Goal: Information Seeking & Learning: Learn about a topic

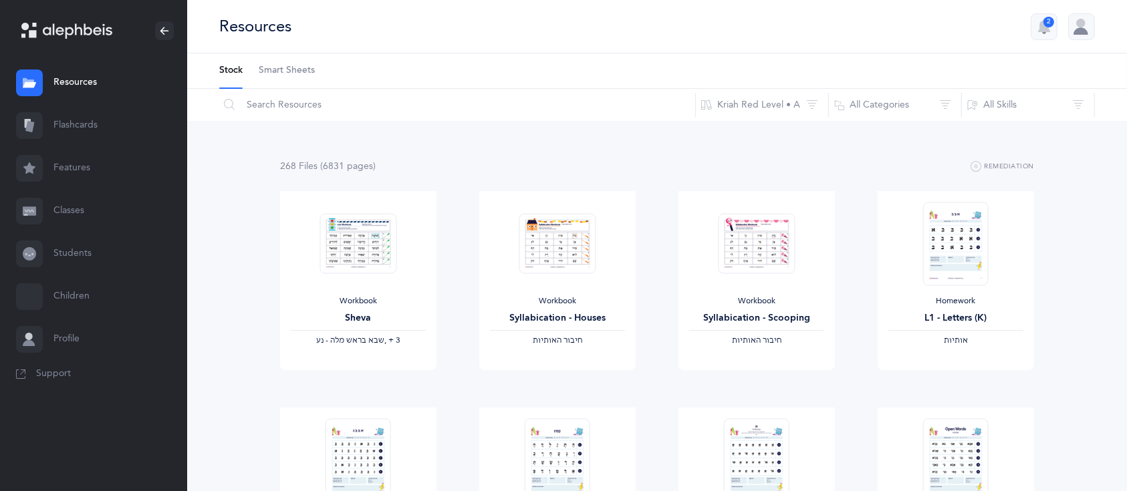
click at [77, 112] on link "Flashcards" at bounding box center [93, 125] width 187 height 43
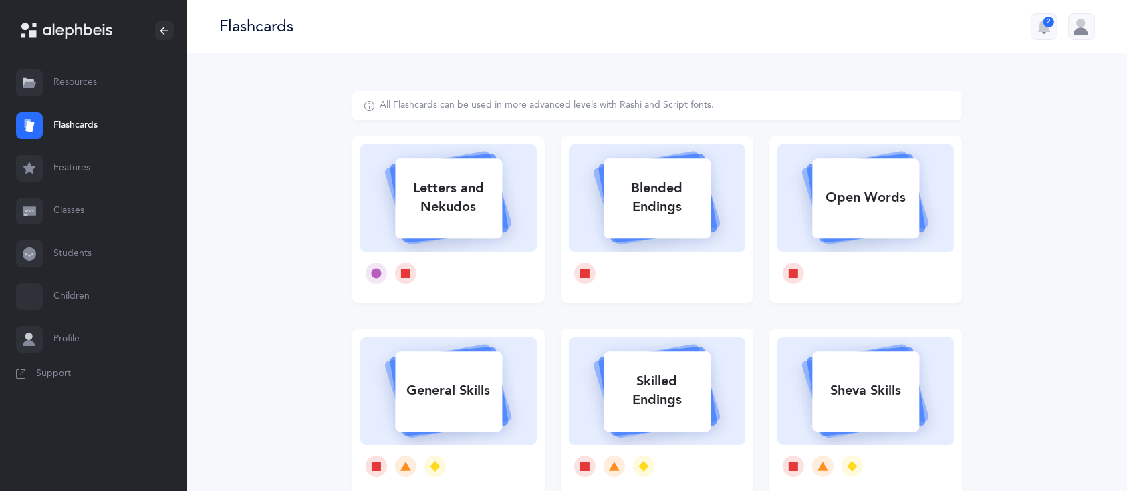
click at [465, 202] on div "Letters and Nekudos" at bounding box center [448, 197] width 107 height 53
select select
select select "single"
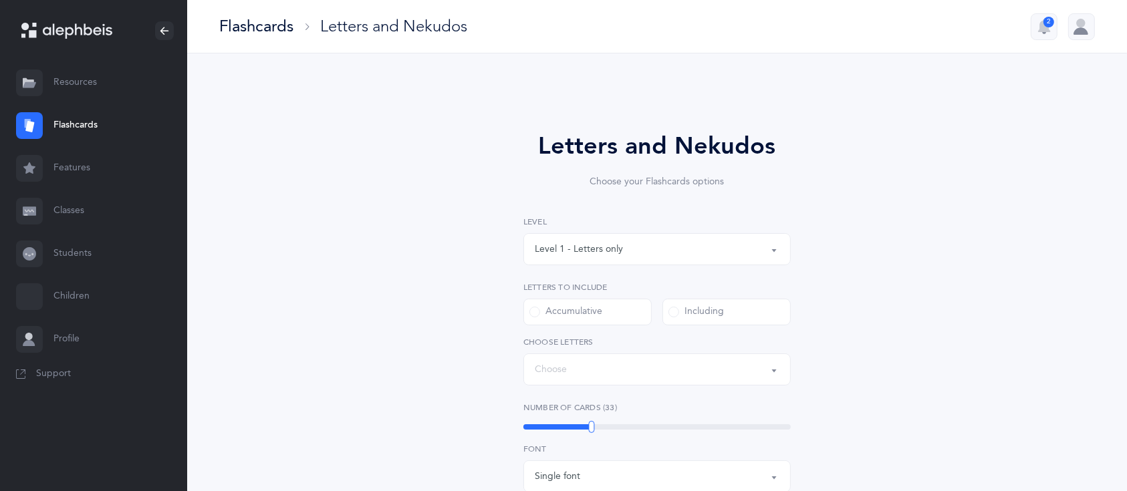
select select "27"
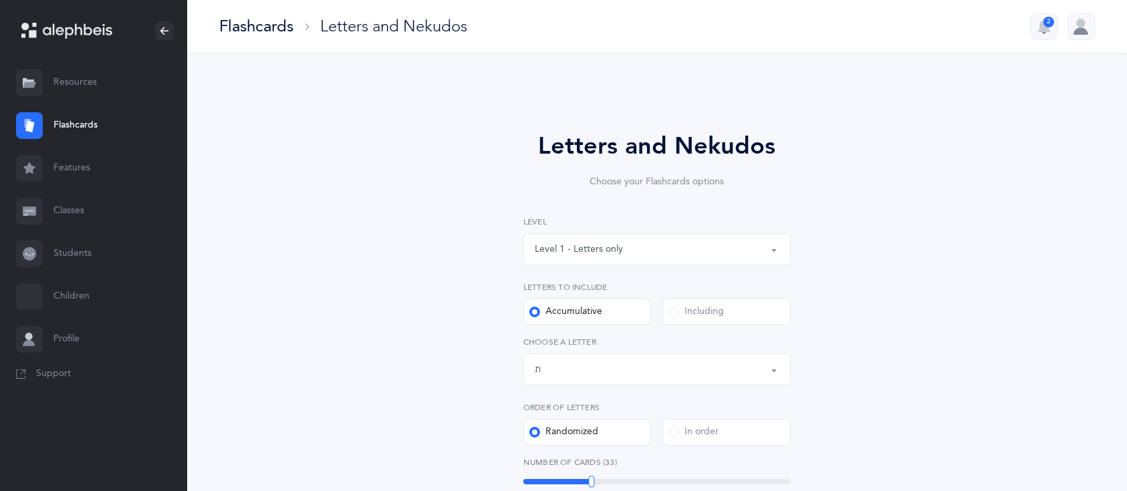
click at [717, 303] on label "Including" at bounding box center [726, 312] width 128 height 27
click at [0, 0] on input "Including" at bounding box center [0, 0] width 0 height 0
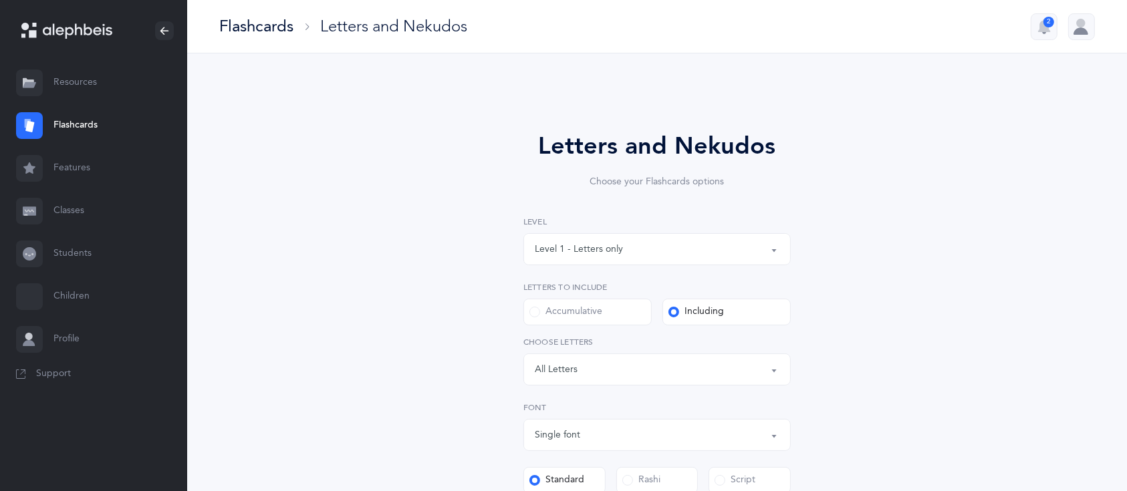
click at [665, 365] on div "Letters: All Letters" at bounding box center [657, 369] width 245 height 23
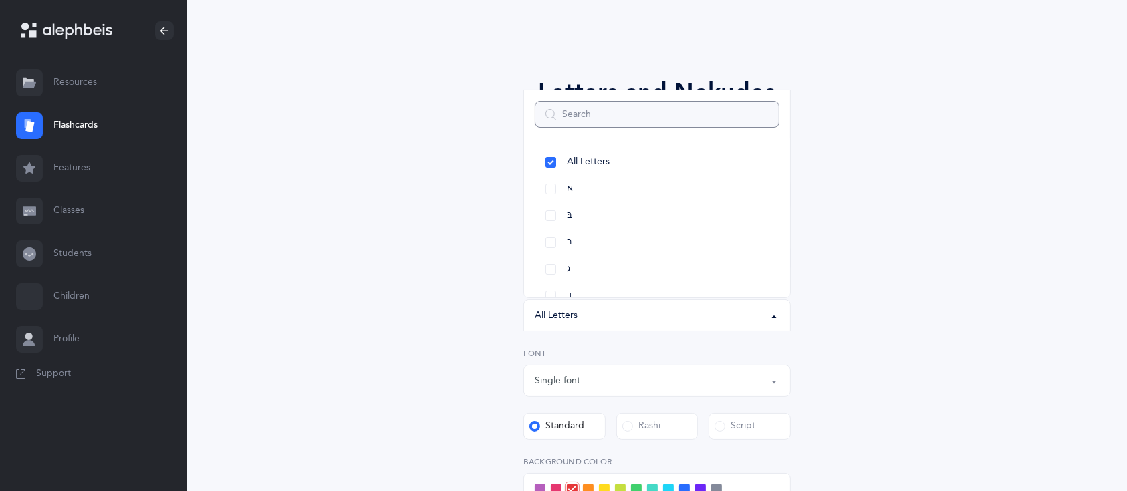
scroll to position [55, 0]
click at [558, 160] on link "All Letters" at bounding box center [657, 161] width 245 height 27
select select "all"
click at [549, 166] on link "All Letters" at bounding box center [657, 161] width 245 height 27
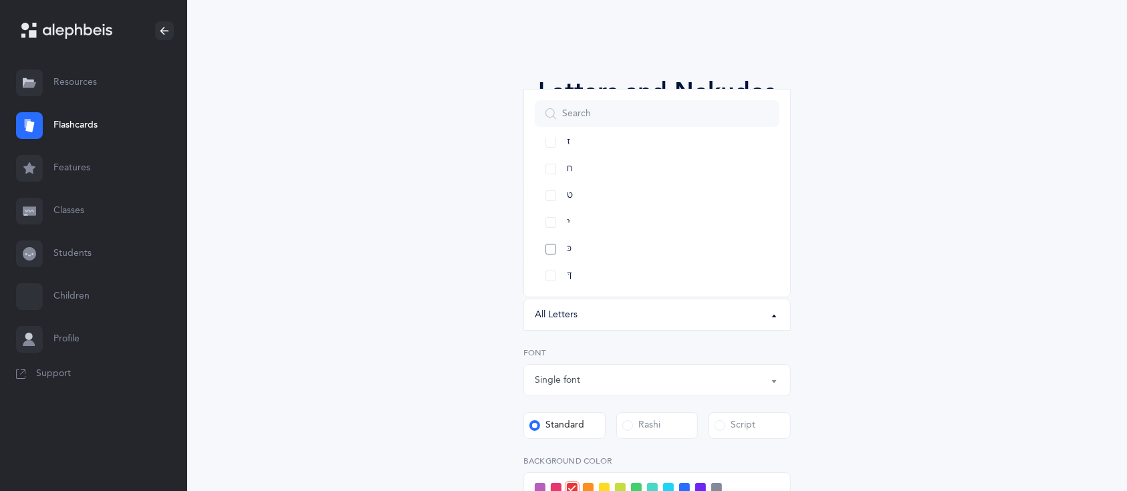
click at [551, 247] on link "כּ" at bounding box center [657, 249] width 245 height 27
select select "82"
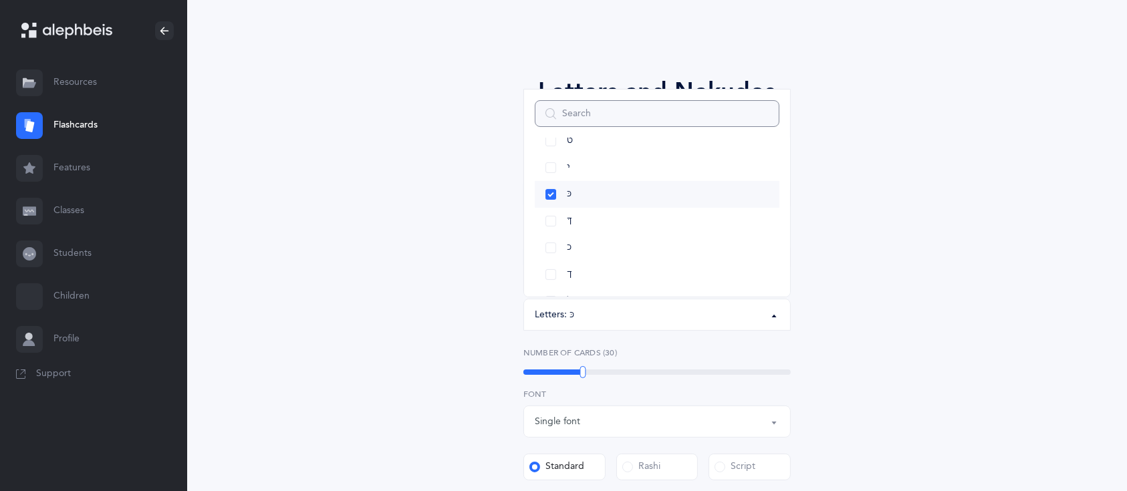
scroll to position [299, 0]
click at [553, 209] on link "ךּ" at bounding box center [657, 210] width 245 height 27
click at [556, 236] on link "כ" at bounding box center [657, 236] width 245 height 27
click at [545, 269] on link "ך" at bounding box center [657, 263] width 245 height 27
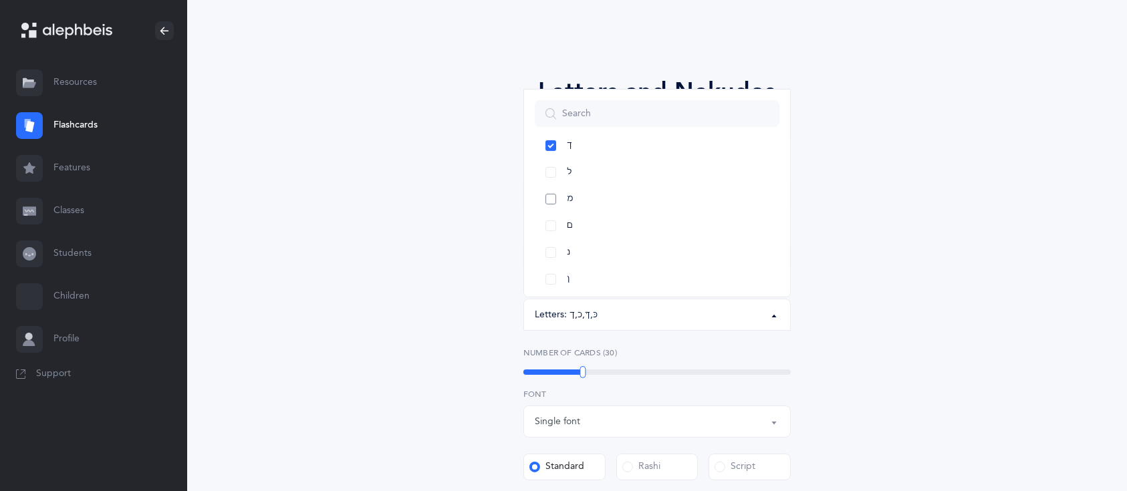
click at [554, 194] on link "מ" at bounding box center [657, 199] width 245 height 27
click at [551, 231] on link "ם" at bounding box center [657, 226] width 245 height 27
click at [551, 233] on link "ס" at bounding box center [657, 246] width 245 height 27
click at [549, 215] on link "ן" at bounding box center [657, 219] width 245 height 27
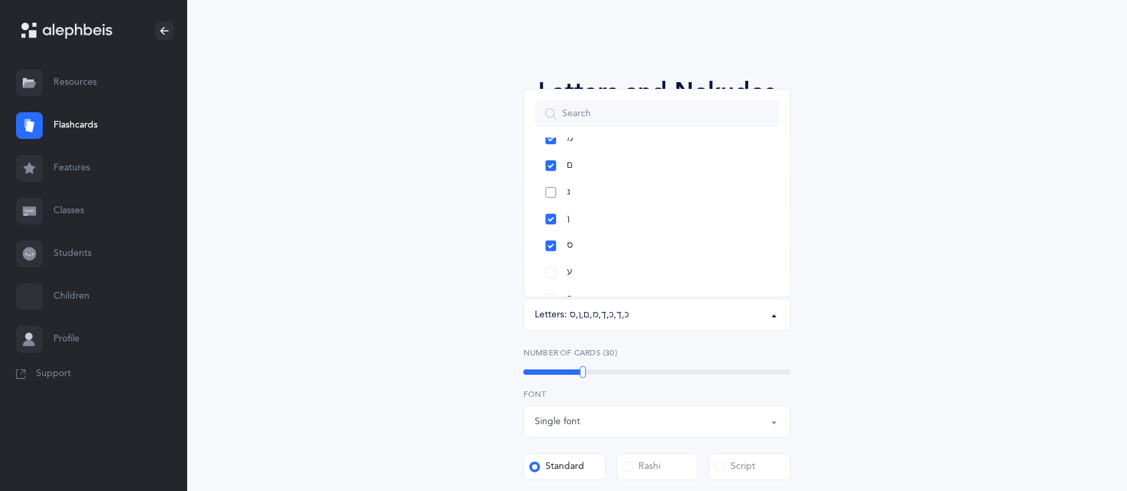
click at [551, 196] on link "נ" at bounding box center [657, 192] width 245 height 27
click at [551, 148] on link "ע" at bounding box center [657, 153] width 245 height 27
click at [553, 176] on link "פּ" at bounding box center [657, 179] width 245 height 27
click at [551, 202] on link "פ" at bounding box center [657, 206] width 245 height 27
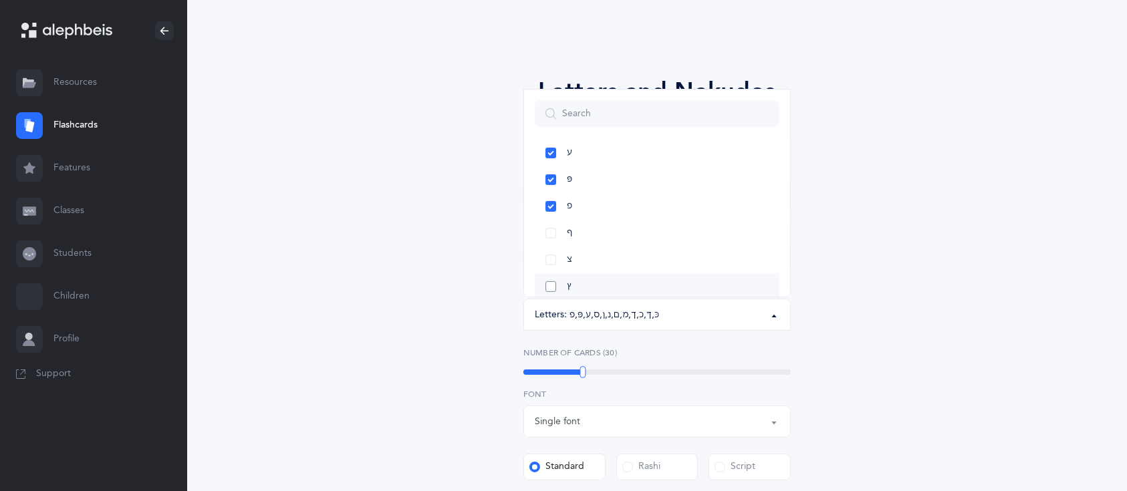
drag, startPoint x: 547, startPoint y: 229, endPoint x: 545, endPoint y: 273, distance: 43.5
click at [545, 273] on ul "All Letters א בּ ב ג ד ה ו ז ח ט י כּ ךּ כ [DEMOGRAPHIC_DATA] ל מ ם נ ן ס ע פּ …" at bounding box center [657, 6] width 266 height 930
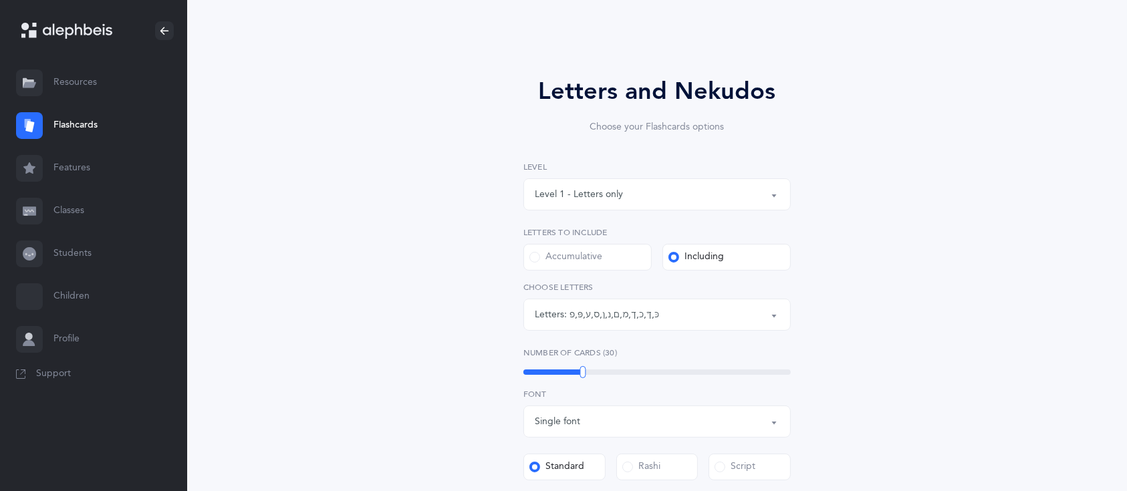
click at [597, 312] on div "כּ , ךּ , כ , [DEMOGRAPHIC_DATA] , מ , ם , נ , ן , ס , ע , פּ , פ" at bounding box center [614, 315] width 90 height 14
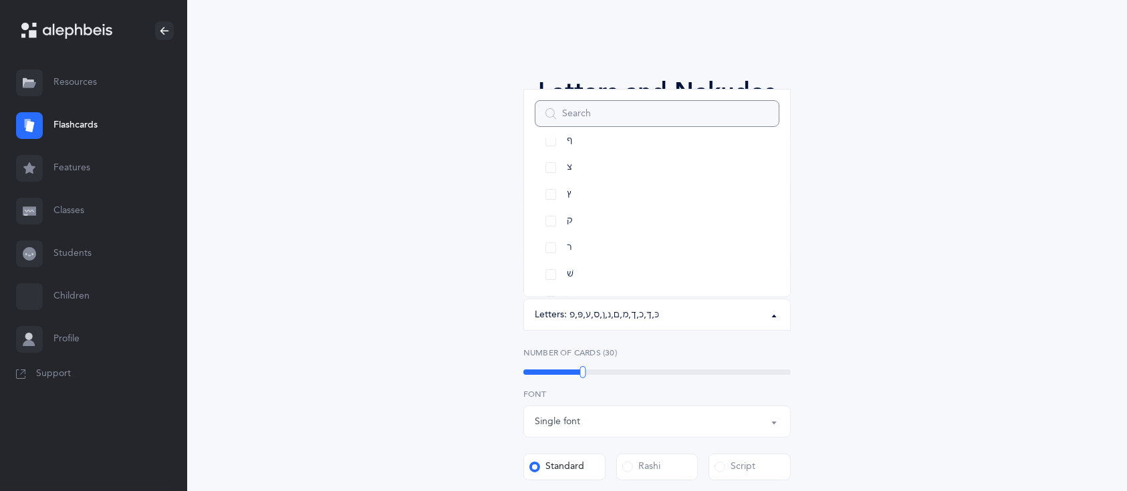
scroll to position [690, 0]
click at [545, 142] on link "ף" at bounding box center [657, 139] width 245 height 27
click at [550, 168] on link "צ" at bounding box center [657, 166] width 245 height 27
click at [547, 192] on link "ץ" at bounding box center [657, 193] width 245 height 27
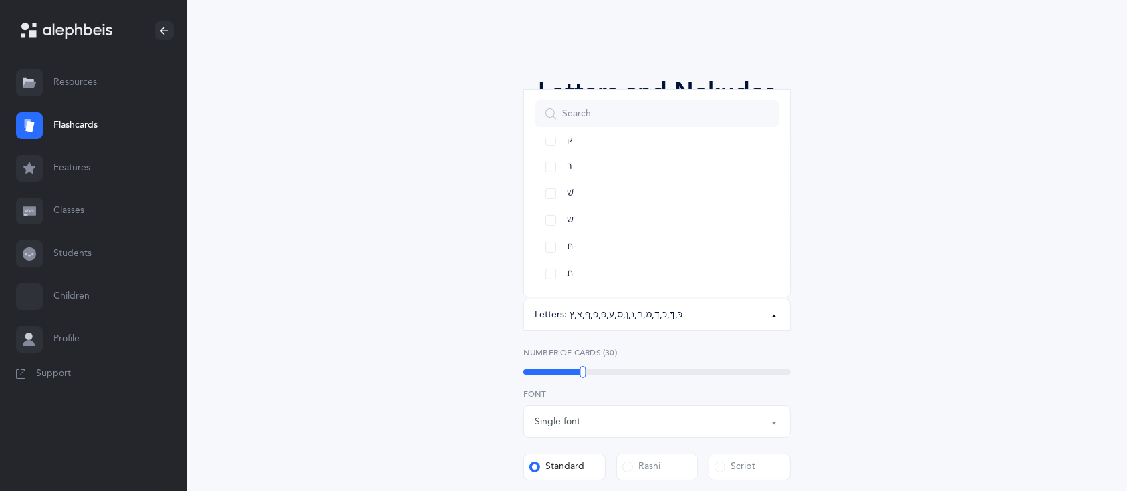
click at [547, 192] on link "שׁ" at bounding box center [657, 193] width 245 height 27
click at [553, 225] on link "שׂ" at bounding box center [657, 220] width 245 height 27
click at [850, 350] on div "Letters and Nekudos Choose your Flashcards options Level 1 - Letters only Level…" at bounding box center [657, 407] width 610 height 743
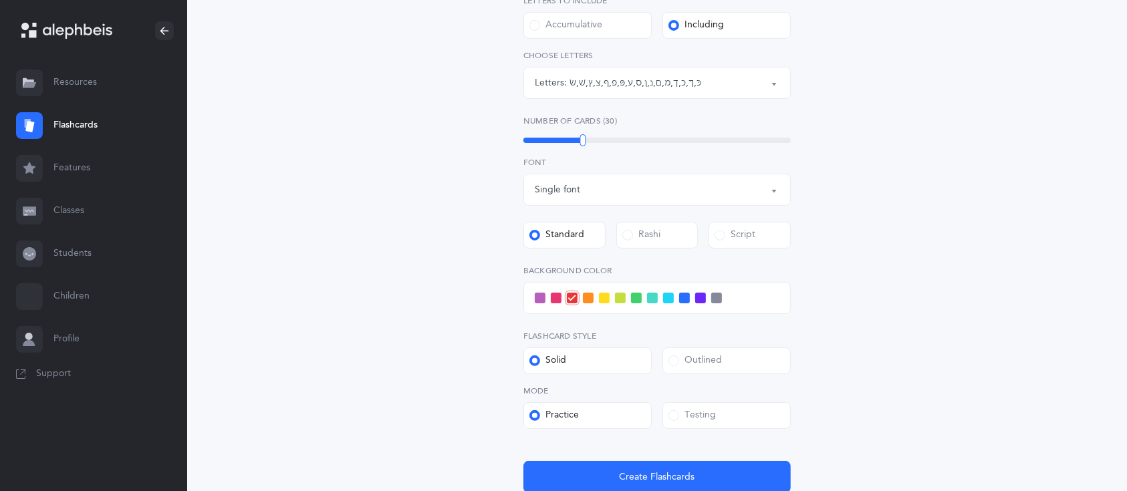
scroll to position [288, 0]
click at [603, 291] on span at bounding box center [604, 296] width 11 height 11
click at [0, 0] on input "checkbox" at bounding box center [0, 0] width 0 height 0
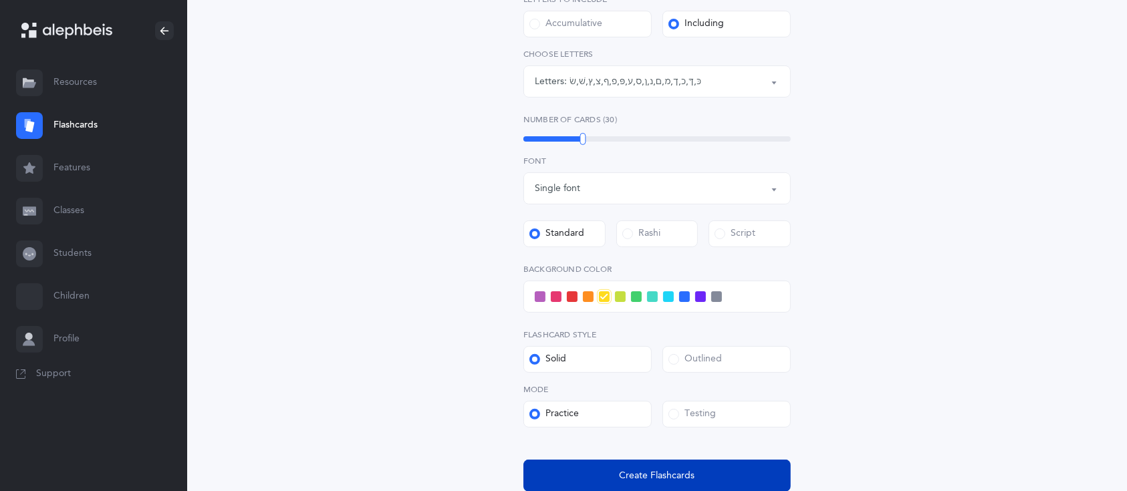
click at [650, 479] on span "Create Flashcards" at bounding box center [658, 476] width 76 height 14
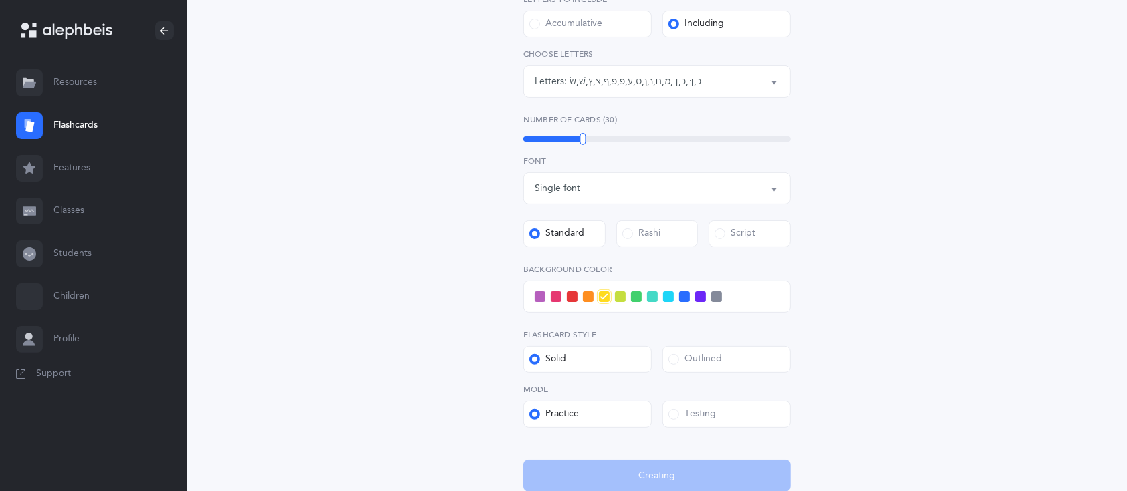
scroll to position [0, 0]
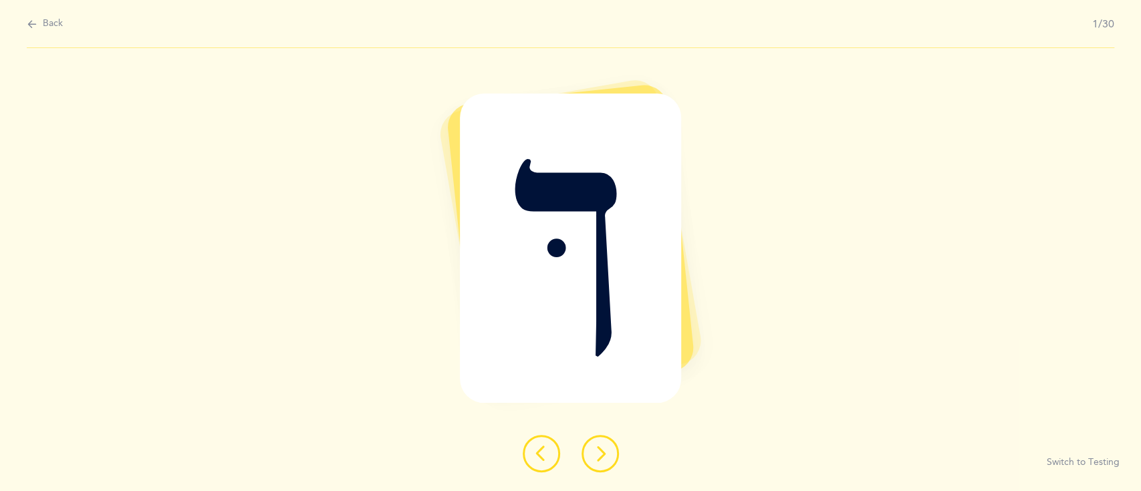
click at [38, 22] on button "Back" at bounding box center [45, 24] width 36 height 15
select select "82"
select select "single"
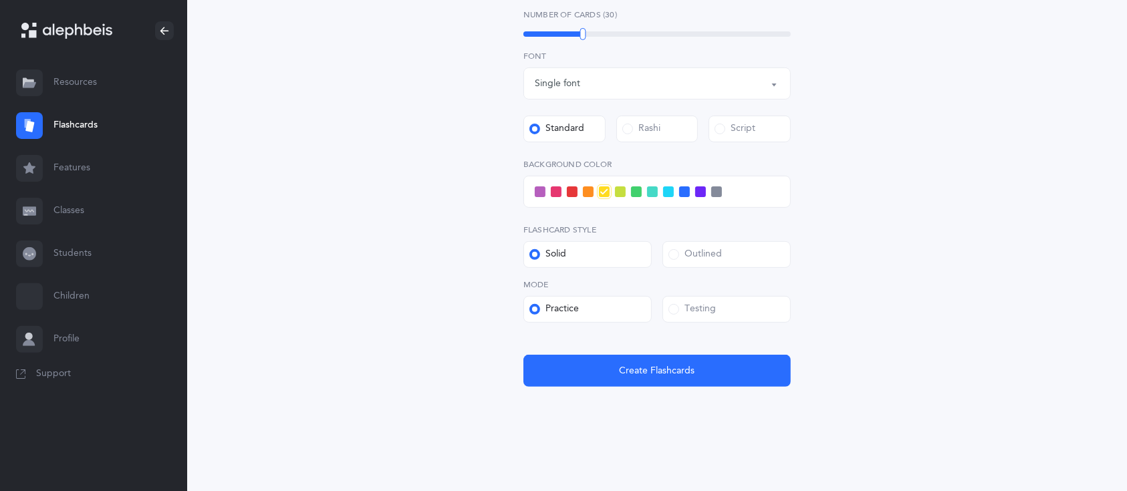
scroll to position [396, 0]
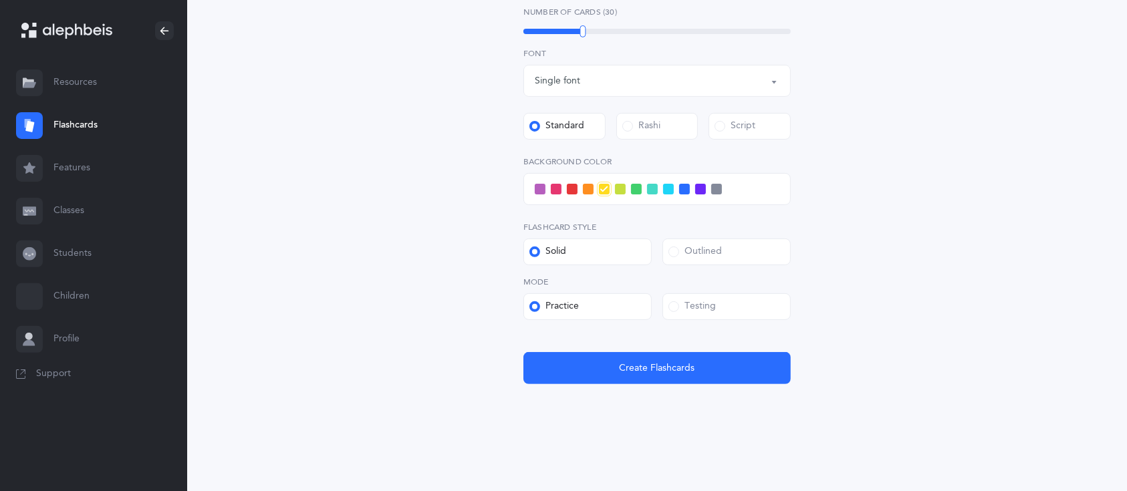
click at [708, 304] on div "Testing" at bounding box center [691, 306] width 47 height 13
click at [0, 0] on input "Testing" at bounding box center [0, 0] width 0 height 0
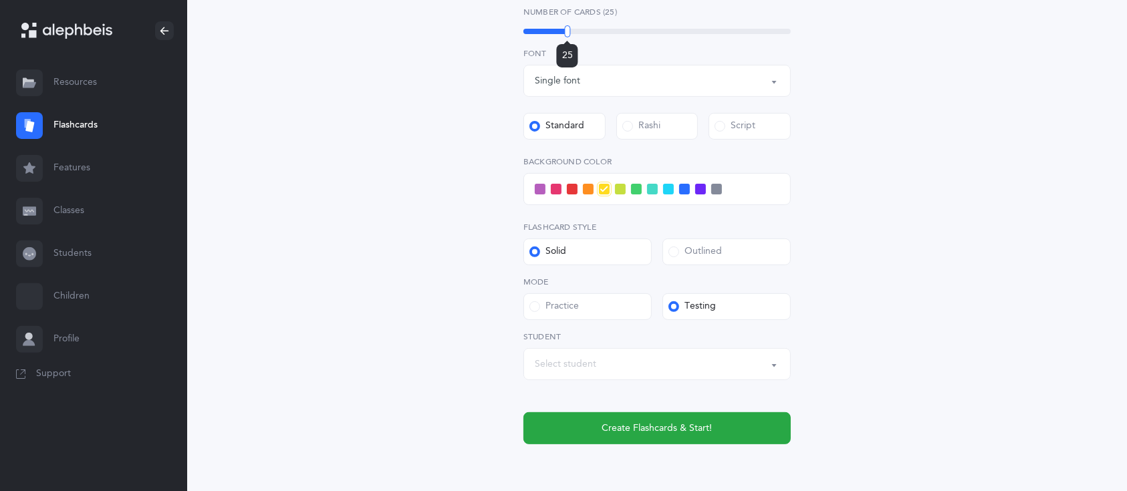
drag, startPoint x: 583, startPoint y: 37, endPoint x: 568, endPoint y: 33, distance: 15.1
click at [568, 33] on div at bounding box center [567, 31] width 6 height 12
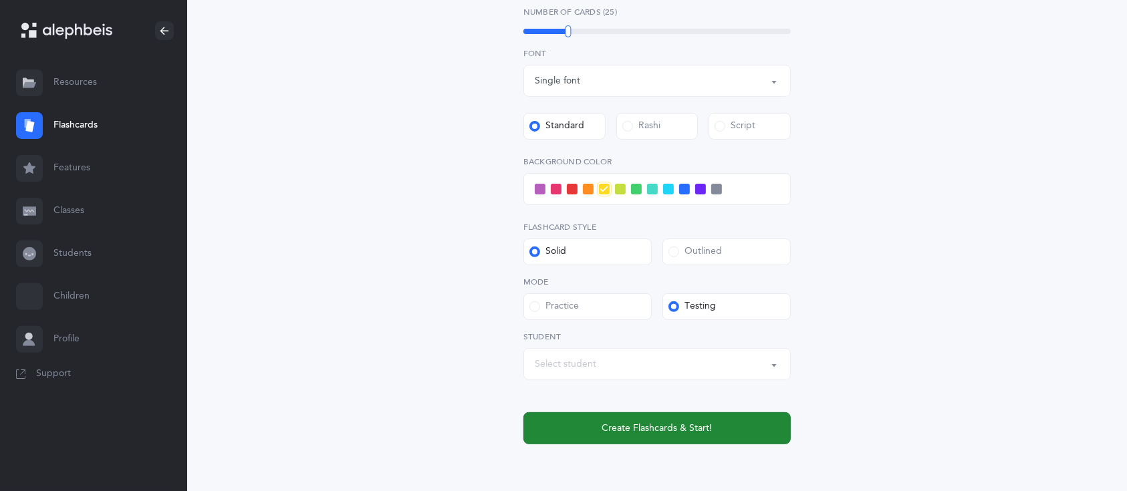
click at [704, 430] on span "Create Flashcards & Start!" at bounding box center [657, 429] width 110 height 14
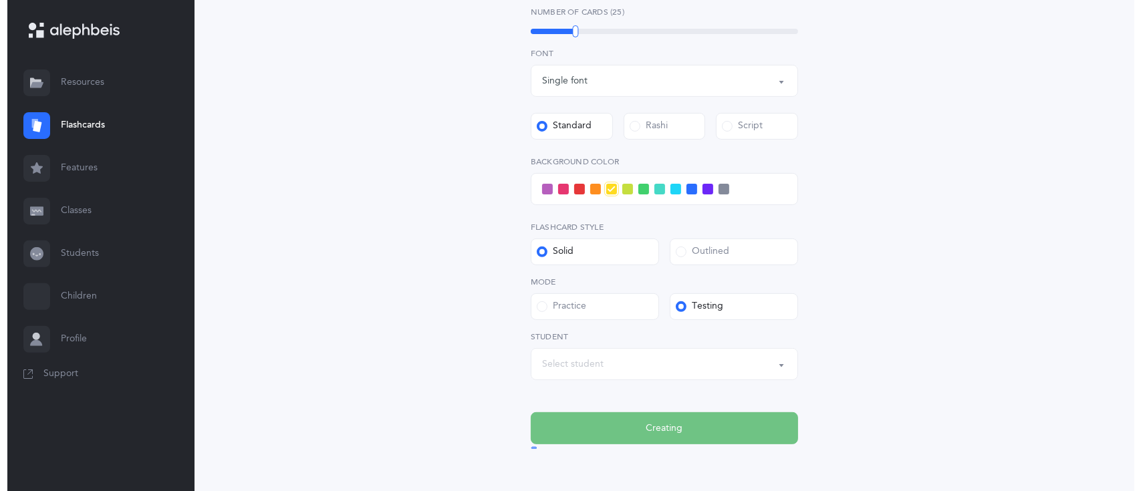
scroll to position [0, 0]
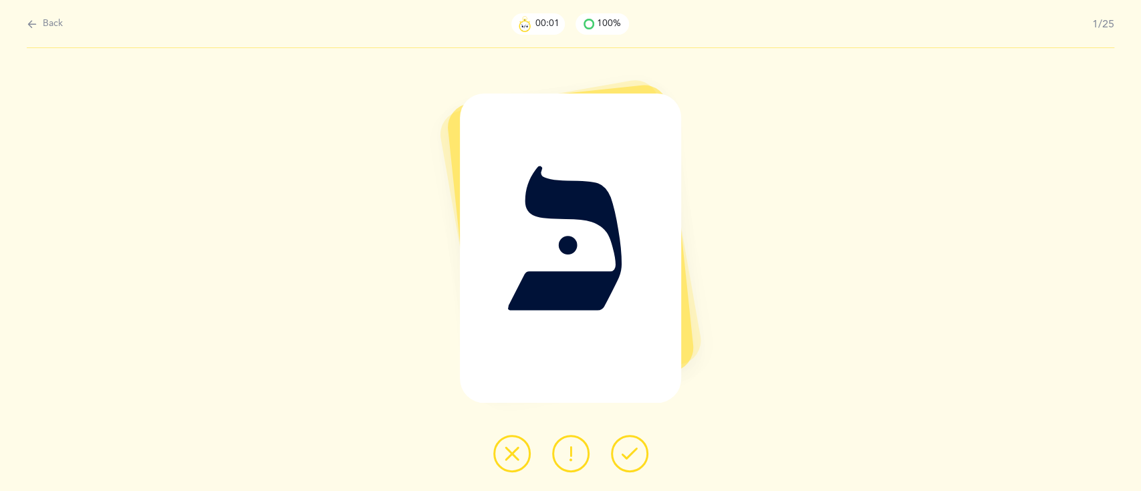
click at [636, 448] on icon at bounding box center [630, 454] width 16 height 16
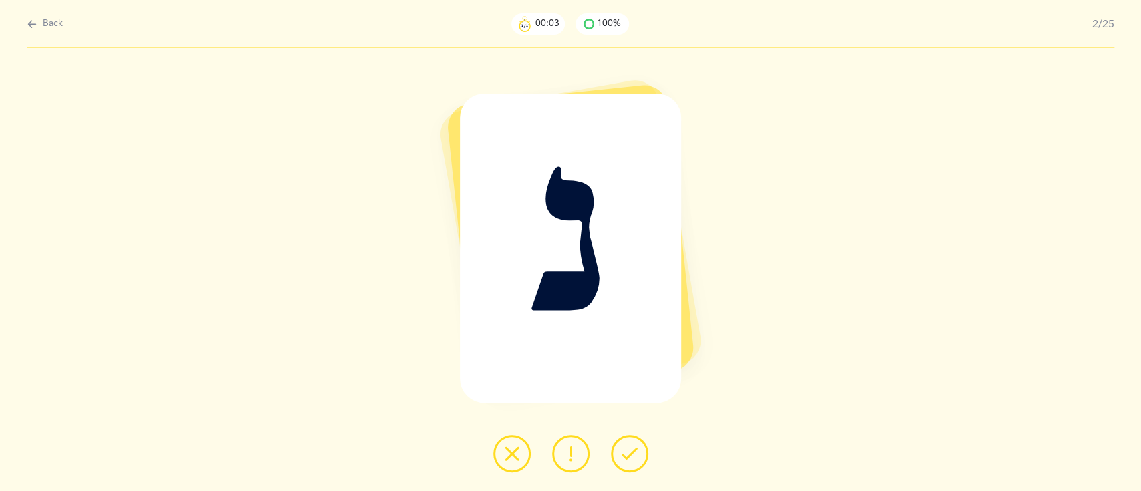
click at [636, 448] on icon at bounding box center [630, 454] width 16 height 16
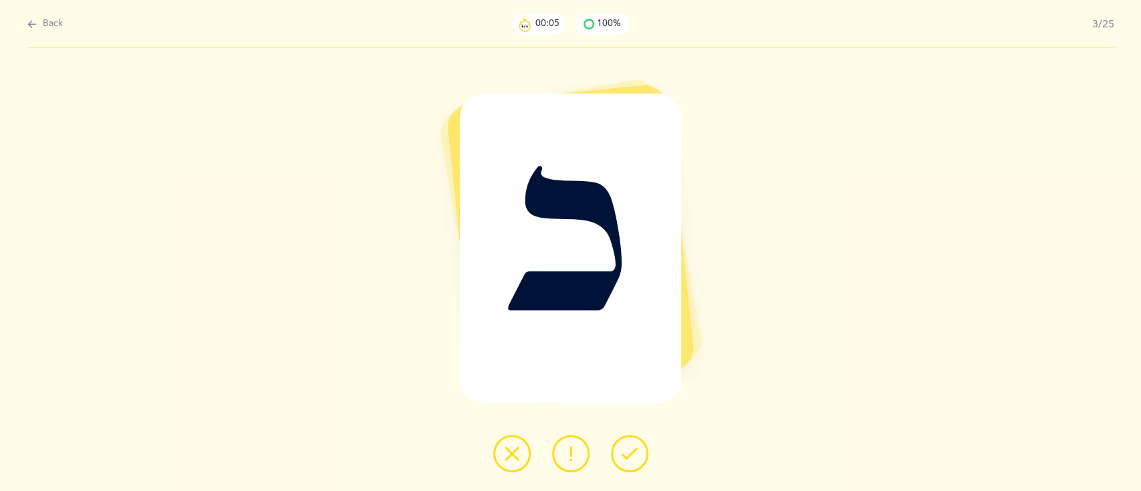
click at [636, 448] on icon at bounding box center [630, 454] width 16 height 16
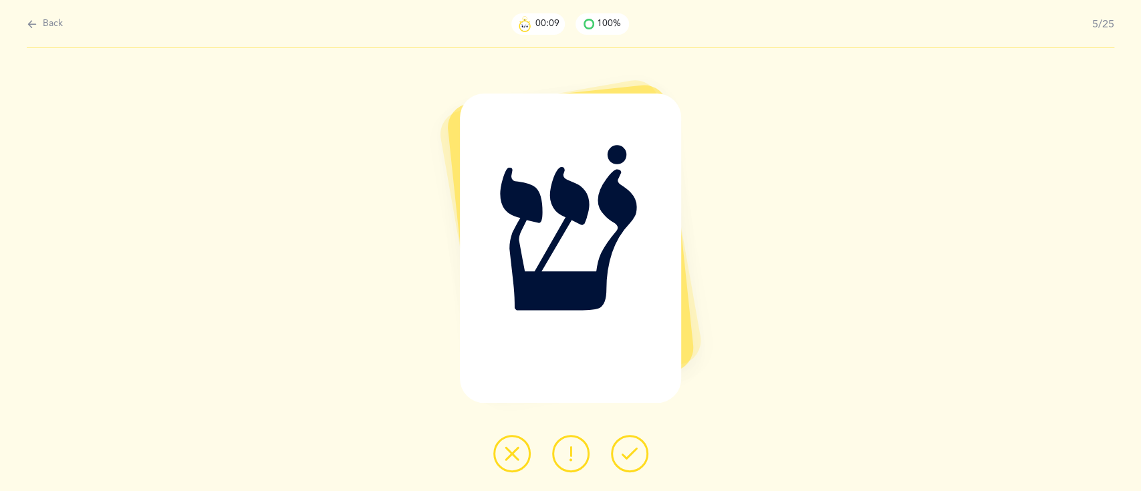
click at [636, 448] on icon at bounding box center [630, 454] width 16 height 16
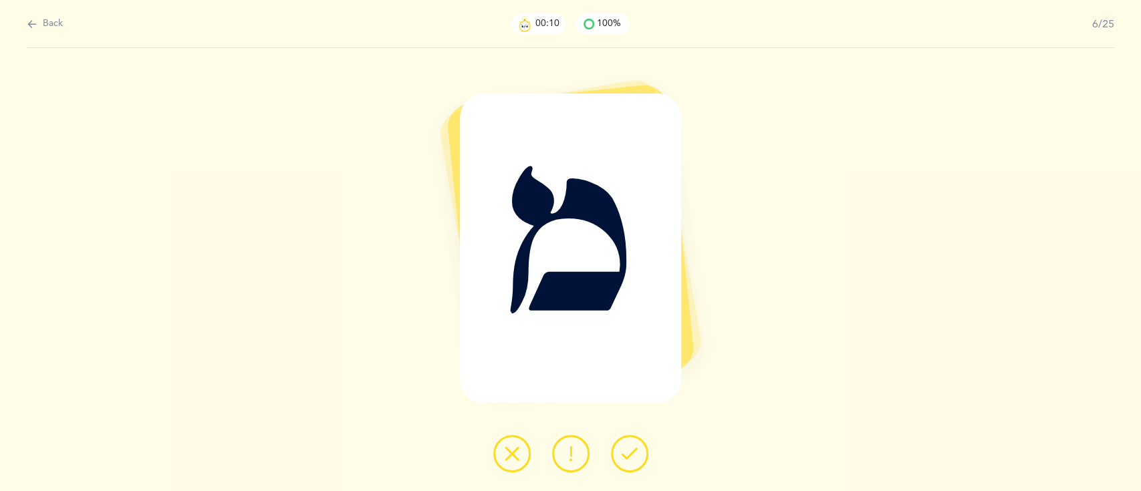
click at [636, 448] on icon at bounding box center [630, 454] width 16 height 16
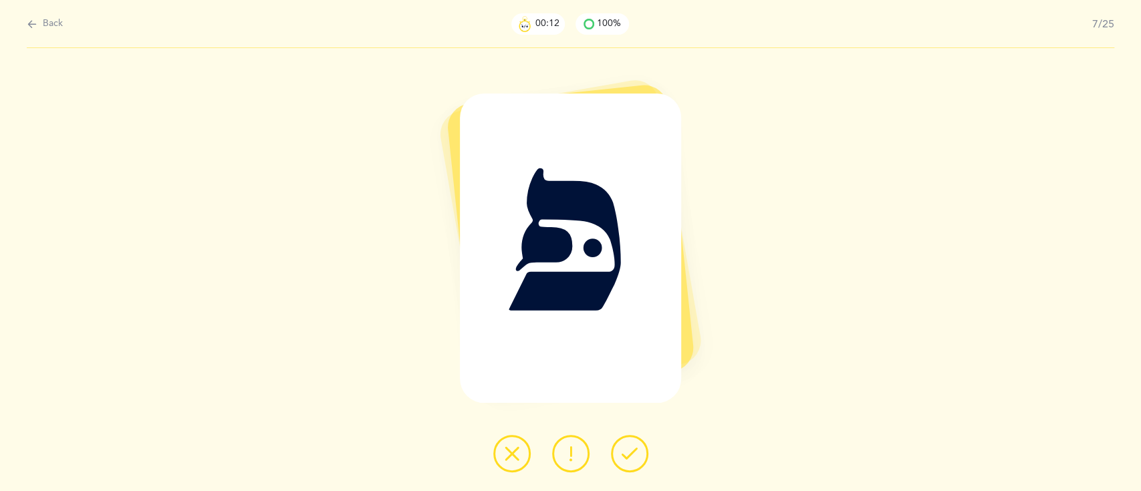
click at [636, 448] on icon at bounding box center [630, 454] width 16 height 16
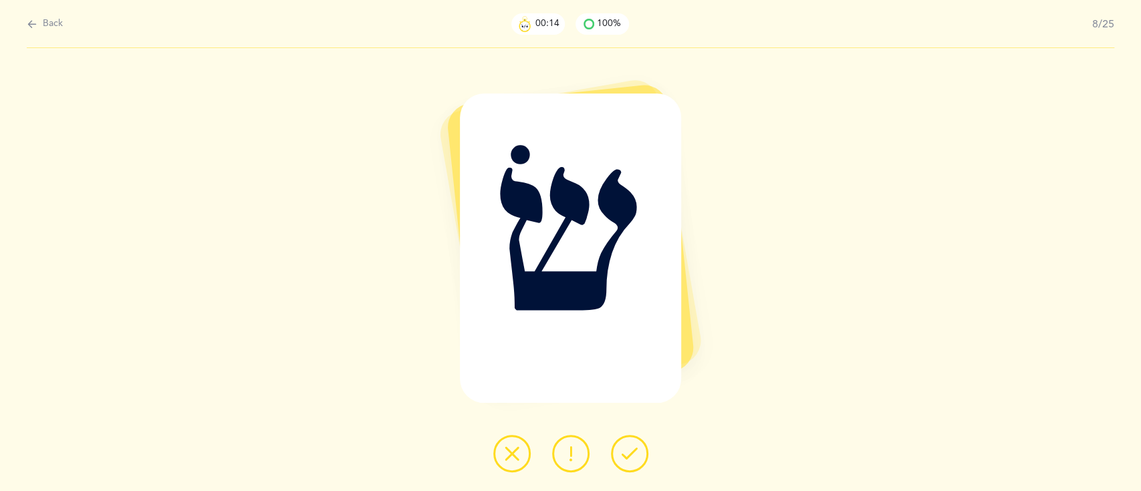
click at [636, 448] on icon at bounding box center [630, 454] width 16 height 16
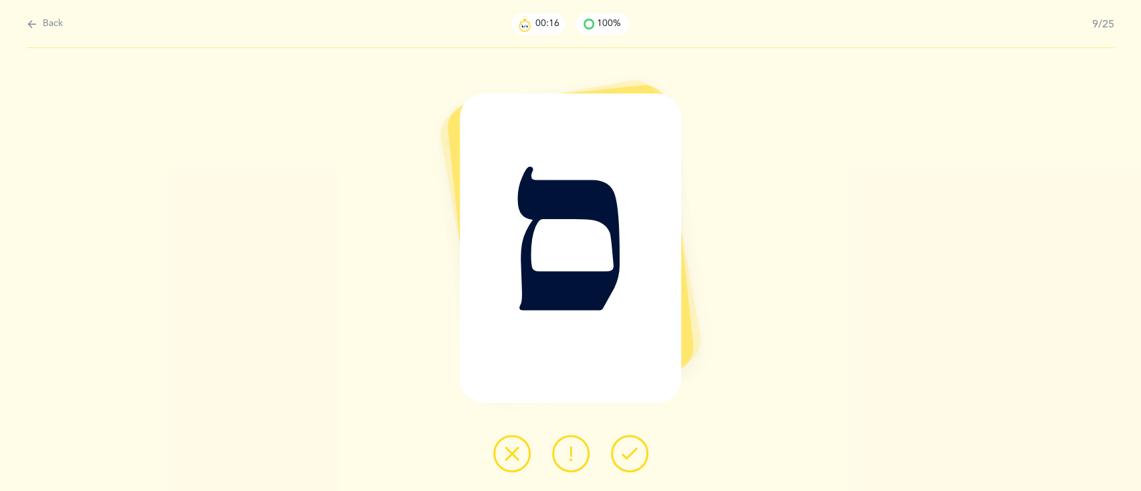
click at [636, 448] on icon at bounding box center [630, 454] width 16 height 16
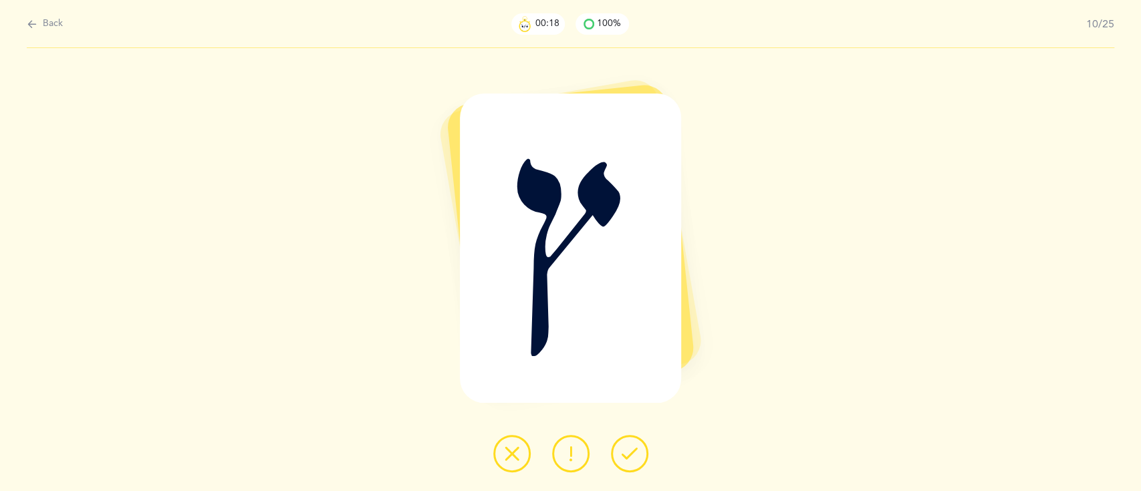
click at [636, 448] on icon at bounding box center [630, 454] width 16 height 16
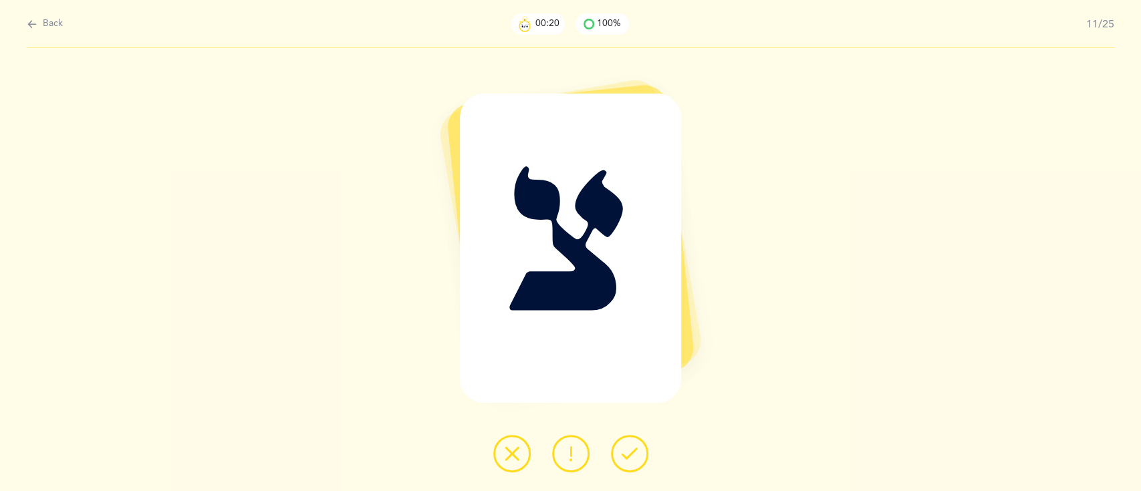
click at [636, 448] on icon at bounding box center [630, 454] width 16 height 16
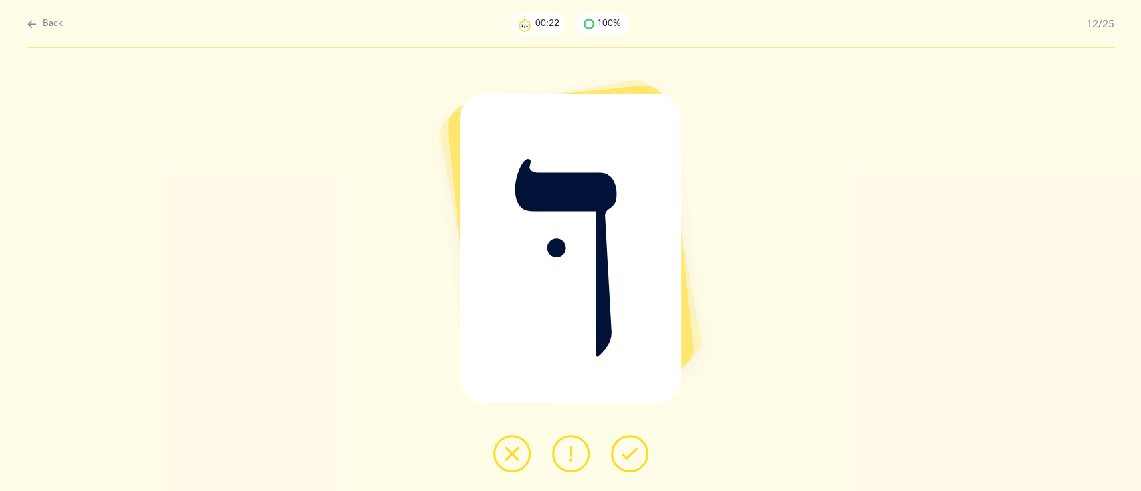
click at [636, 448] on icon at bounding box center [630, 454] width 16 height 16
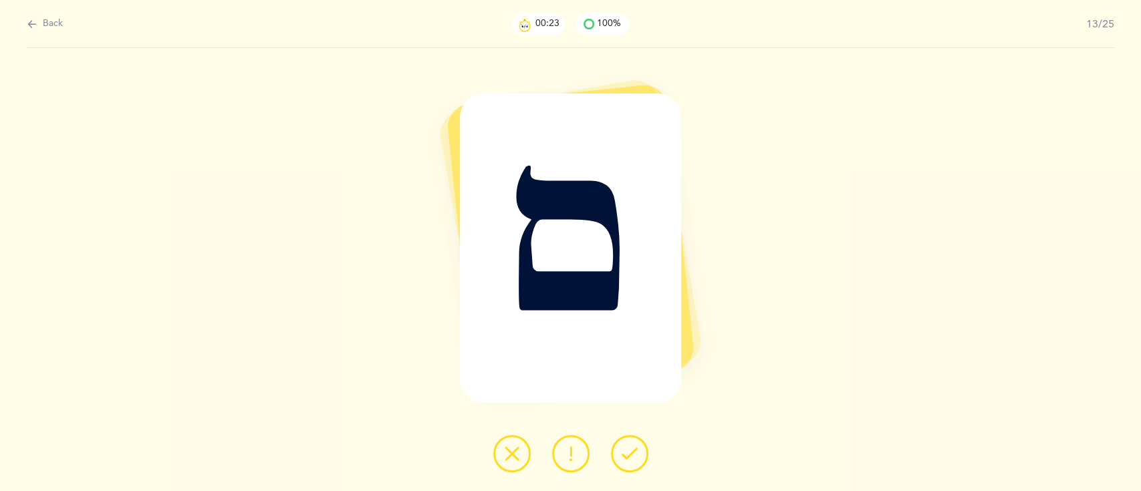
click at [636, 448] on icon at bounding box center [630, 454] width 16 height 16
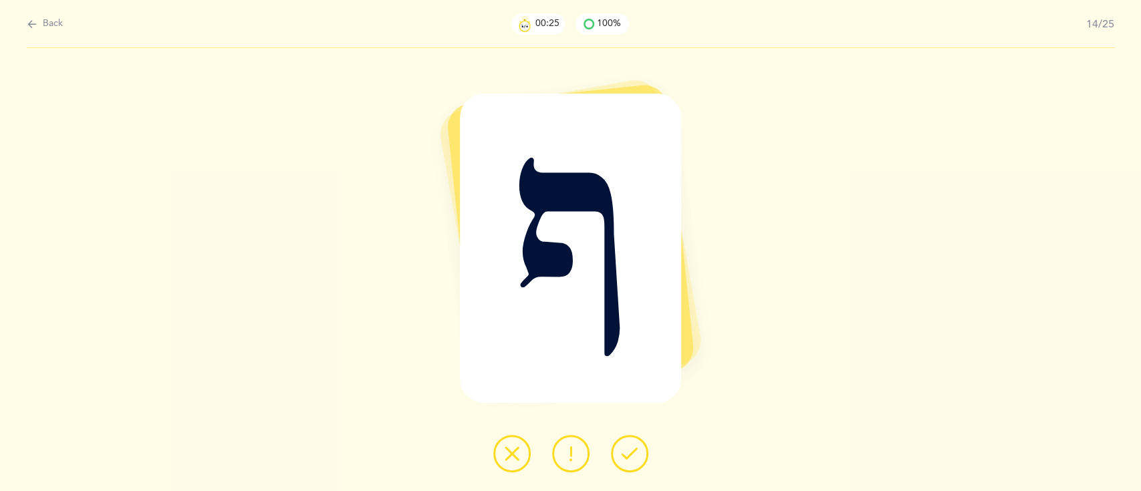
click at [636, 448] on icon at bounding box center [630, 454] width 16 height 16
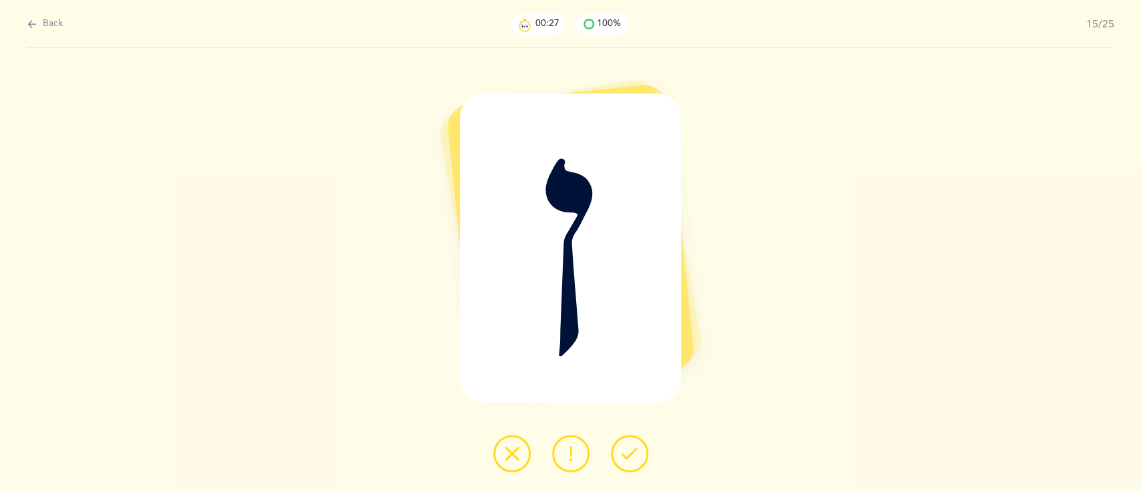
click at [636, 448] on icon at bounding box center [630, 454] width 16 height 16
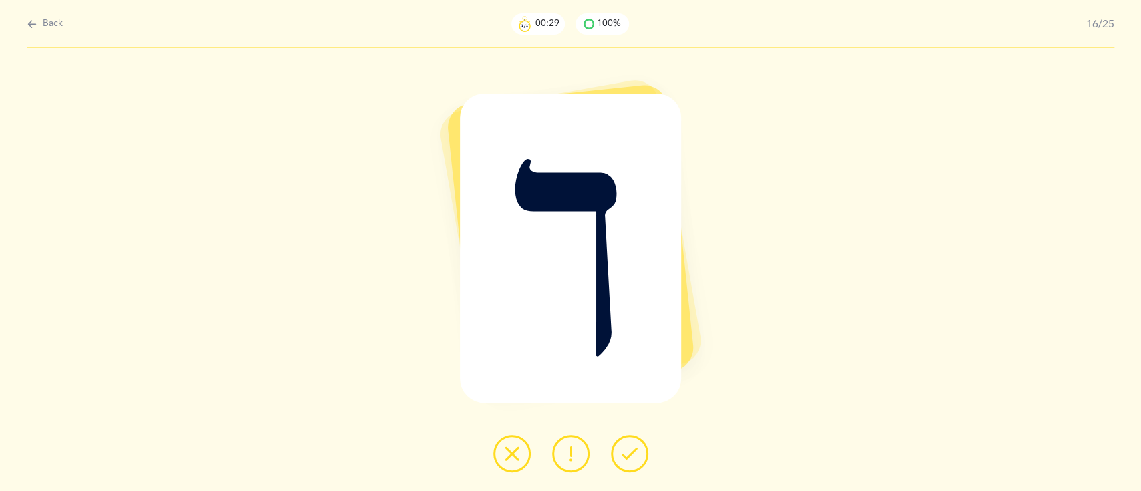
click at [636, 448] on icon at bounding box center [630, 454] width 16 height 16
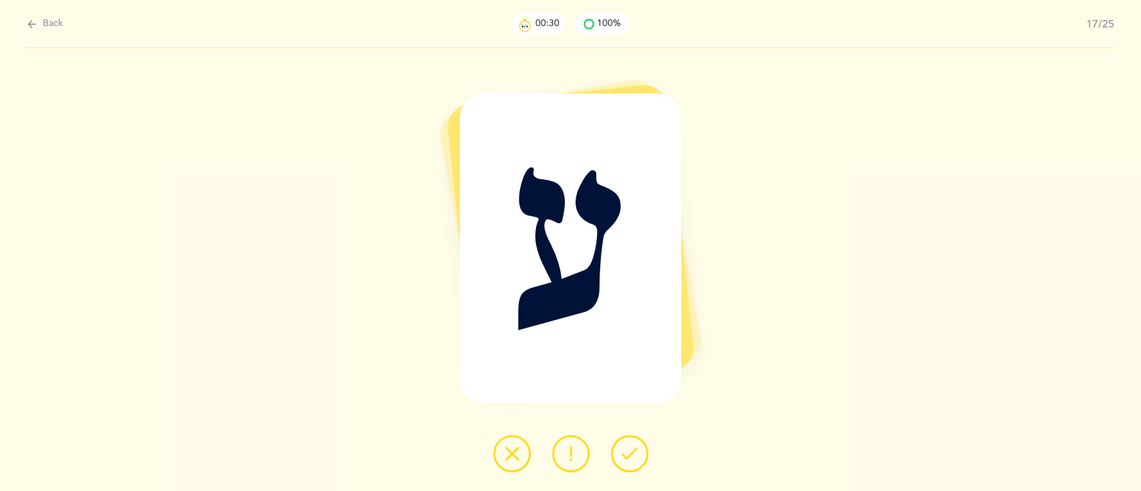
click at [636, 448] on icon at bounding box center [630, 454] width 16 height 16
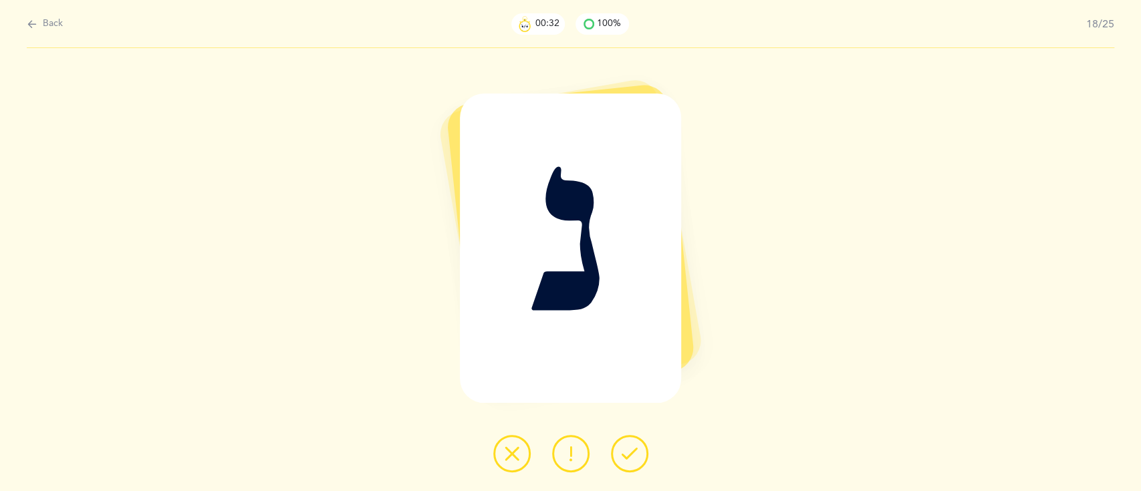
click at [636, 448] on icon at bounding box center [630, 454] width 16 height 16
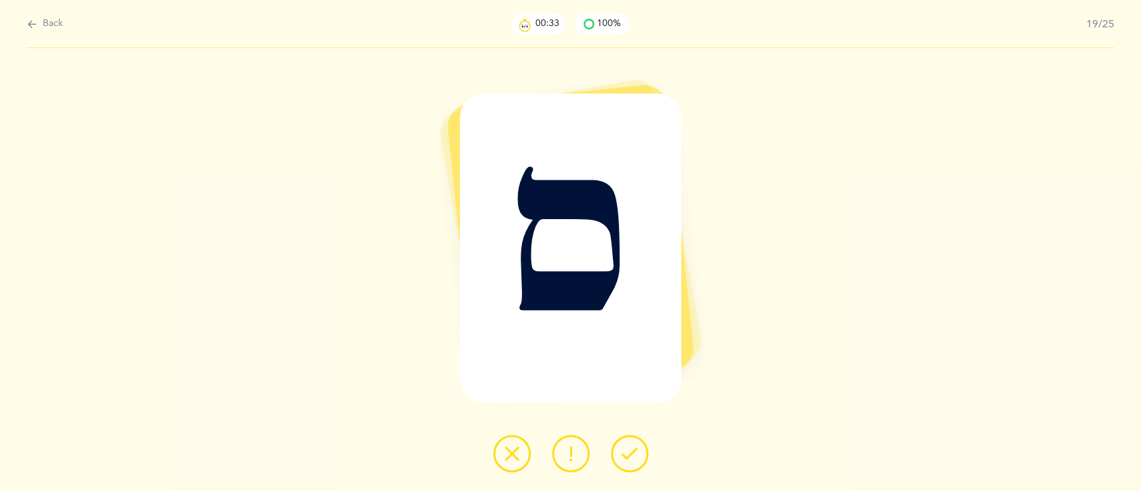
click at [636, 448] on icon at bounding box center [630, 454] width 16 height 16
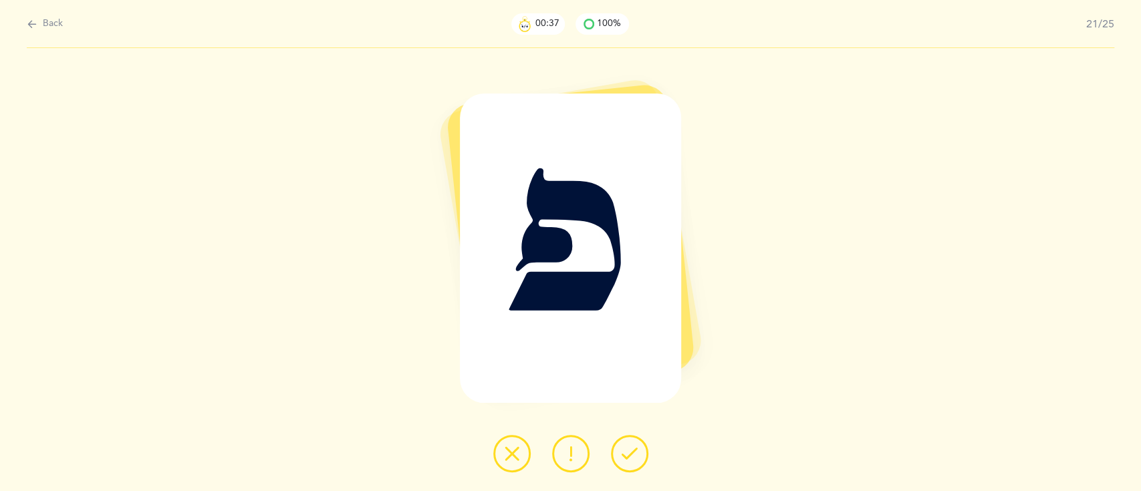
click at [636, 448] on icon at bounding box center [630, 454] width 16 height 16
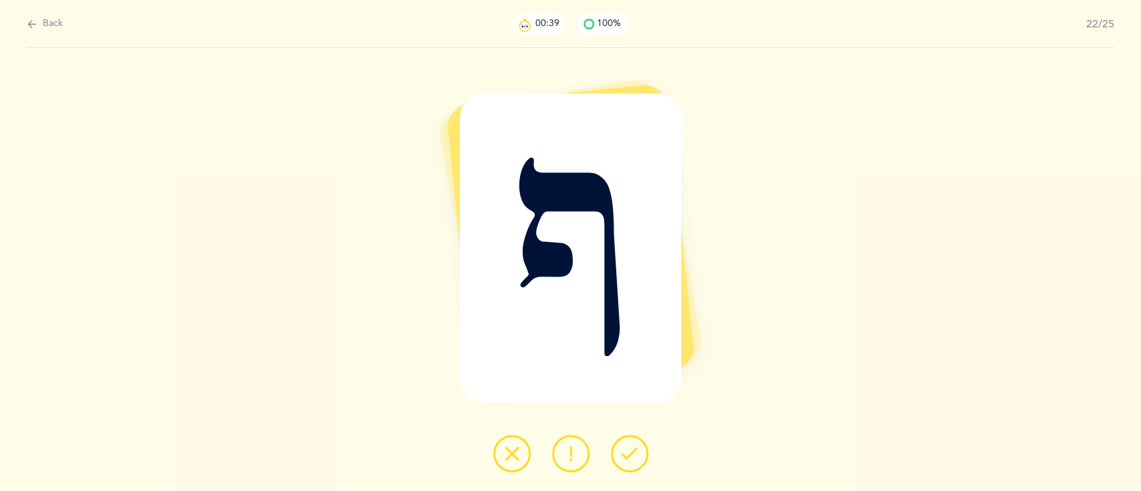
click at [636, 448] on icon at bounding box center [630, 454] width 16 height 16
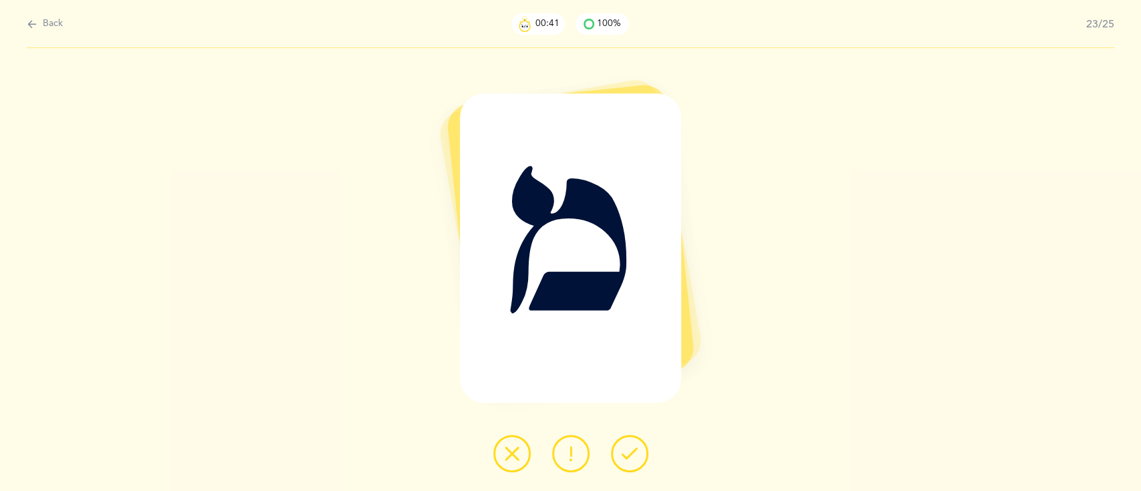
click at [636, 448] on icon at bounding box center [630, 454] width 16 height 16
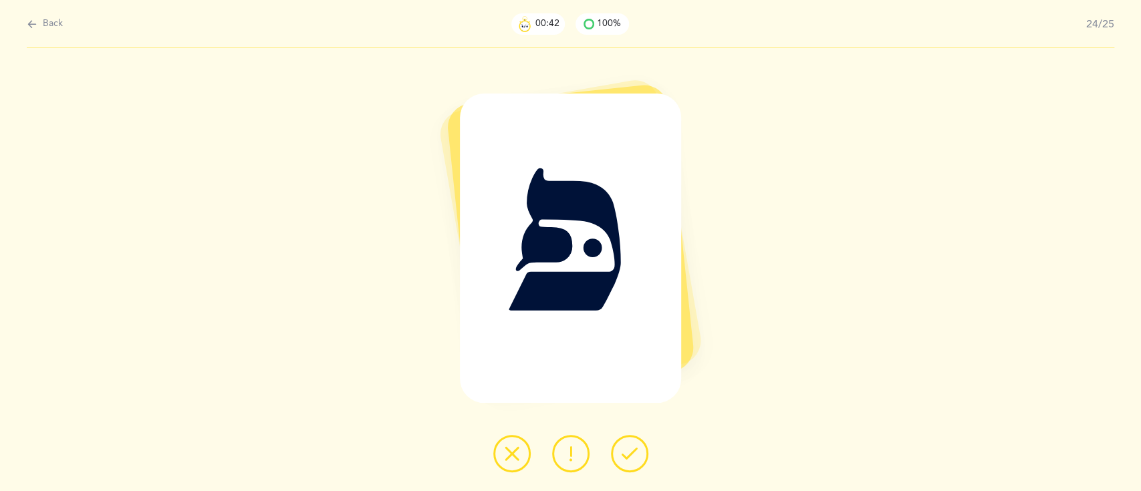
click at [636, 448] on icon at bounding box center [630, 454] width 16 height 16
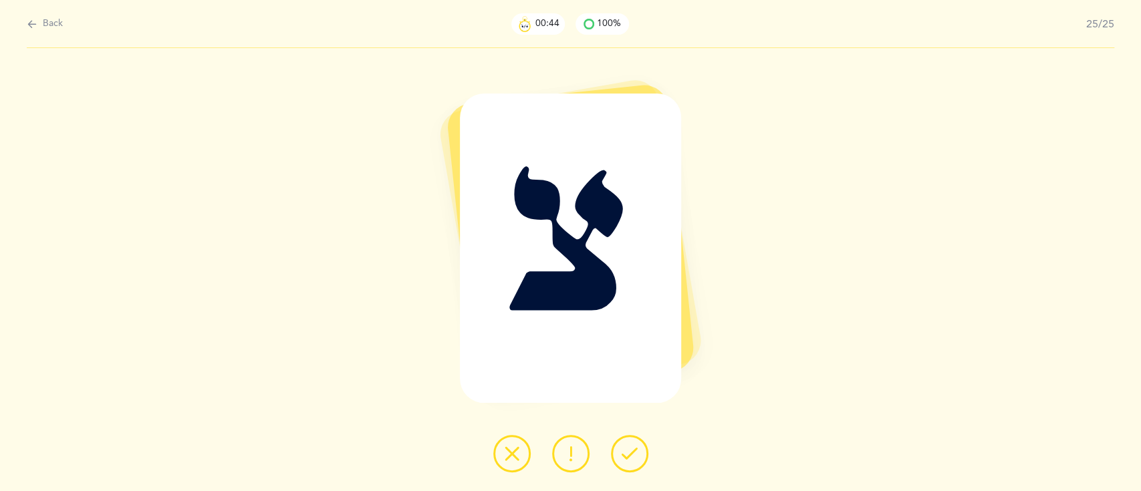
click at [636, 448] on icon at bounding box center [630, 454] width 16 height 16
